Goal: Task Accomplishment & Management: Use online tool/utility

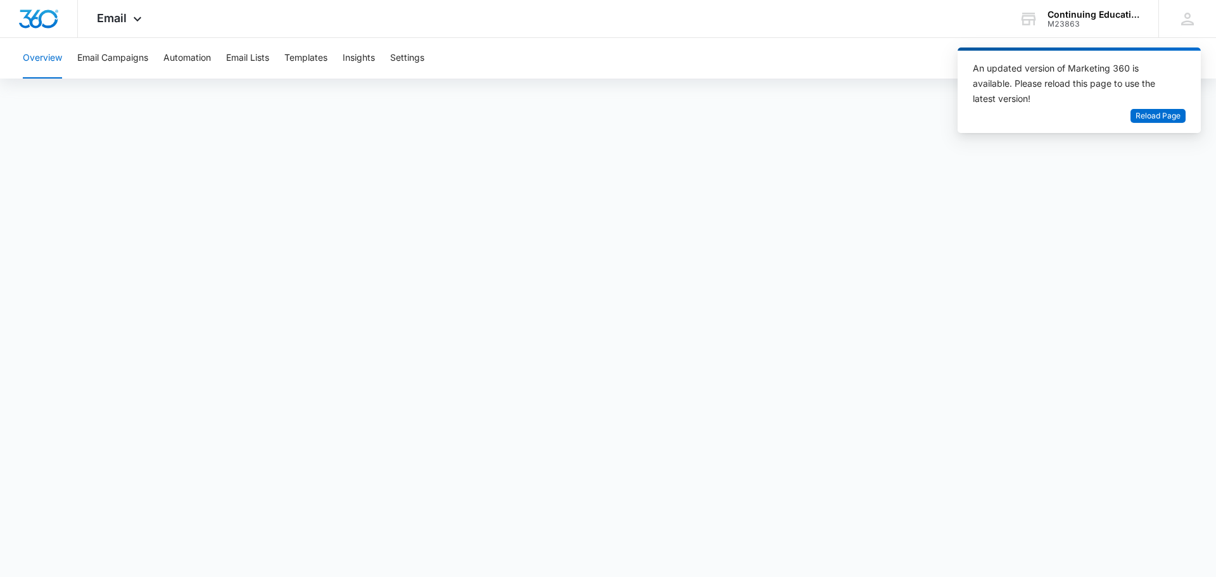
click at [832, 65] on div "Overview Email Campaigns Automation Email Lists Templates Insights Settings" at bounding box center [608, 58] width 1186 height 41
click at [1150, 118] on span "Reload Page" at bounding box center [1158, 116] width 45 height 12
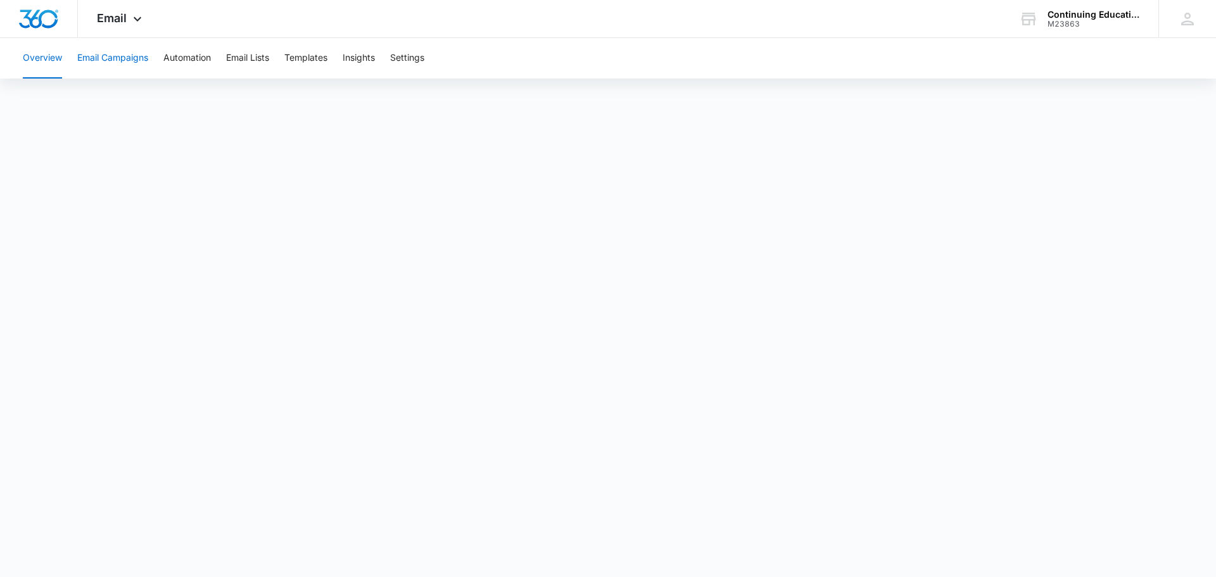
click at [117, 62] on button "Email Campaigns" at bounding box center [112, 58] width 71 height 41
